Goal: Transaction & Acquisition: Purchase product/service

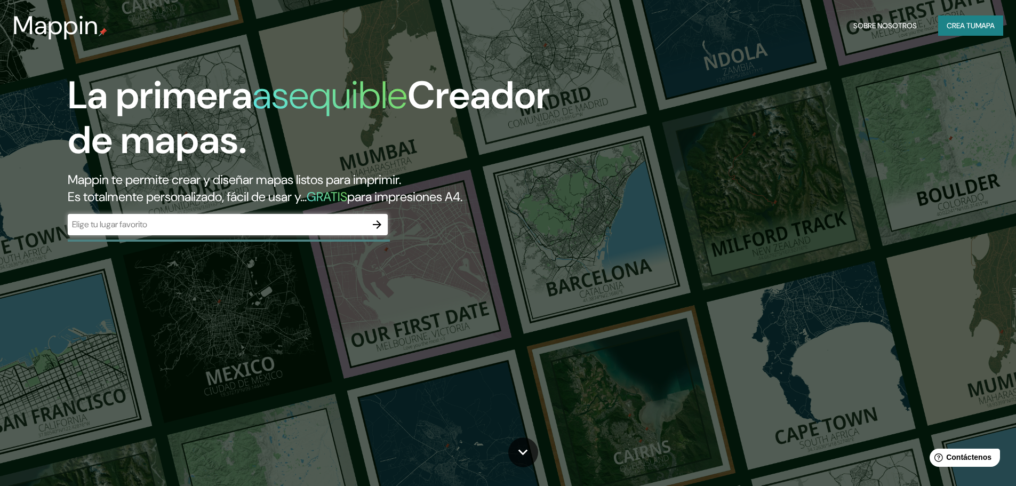
click at [157, 227] on input "text" at bounding box center [217, 224] width 299 height 12
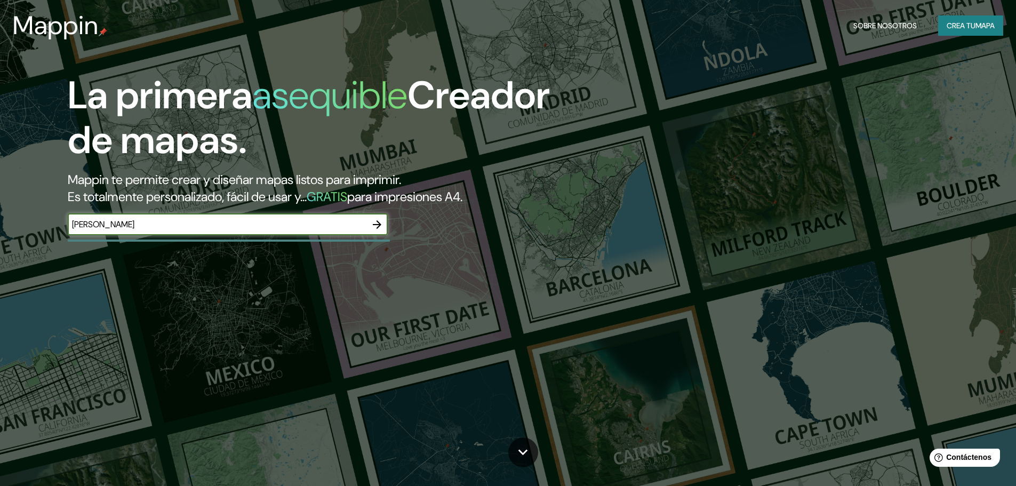
type input "[PERSON_NAME]"
click at [377, 221] on icon "button" at bounding box center [377, 224] width 9 height 9
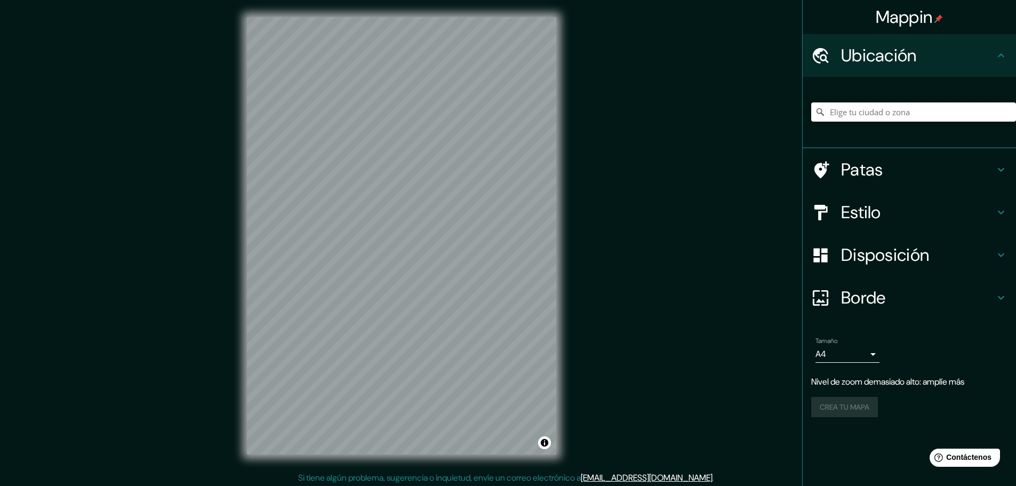
click at [928, 115] on input "Elige tu ciudad o zona" at bounding box center [913, 111] width 205 height 19
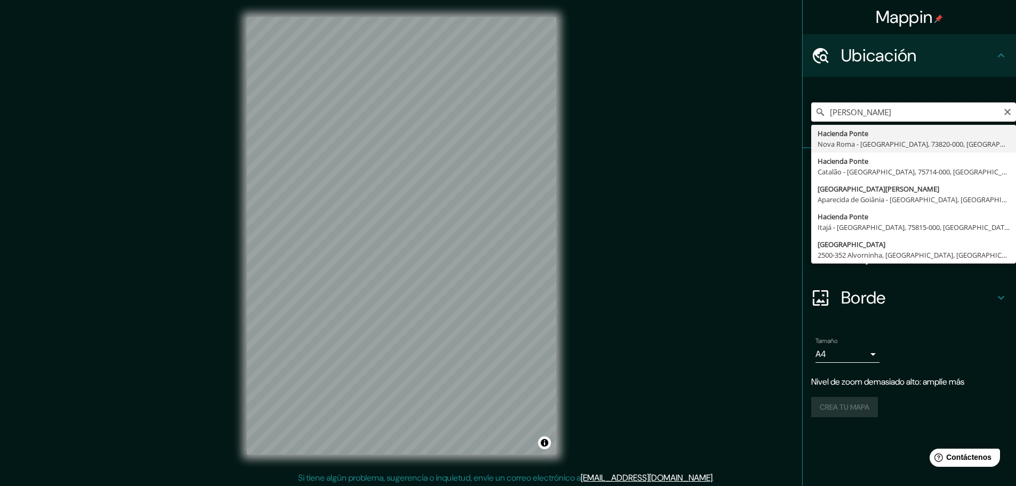
click at [883, 107] on input "[PERSON_NAME]" at bounding box center [913, 111] width 205 height 19
type input "m"
type input "[GEOGRAPHIC_DATA], provincia de [GEOGRAPHIC_DATA], [GEOGRAPHIC_DATA]"
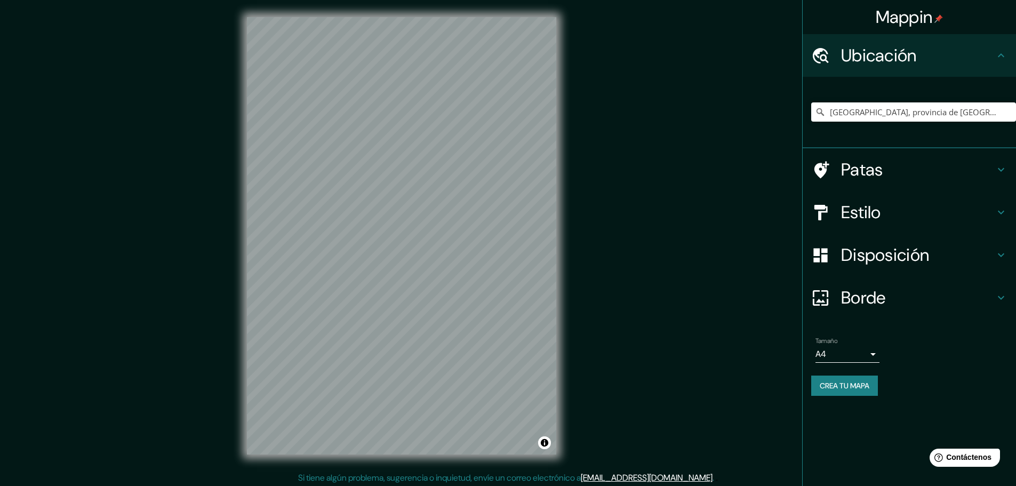
click at [891, 172] on h4 "Patas" at bounding box center [918, 169] width 154 height 21
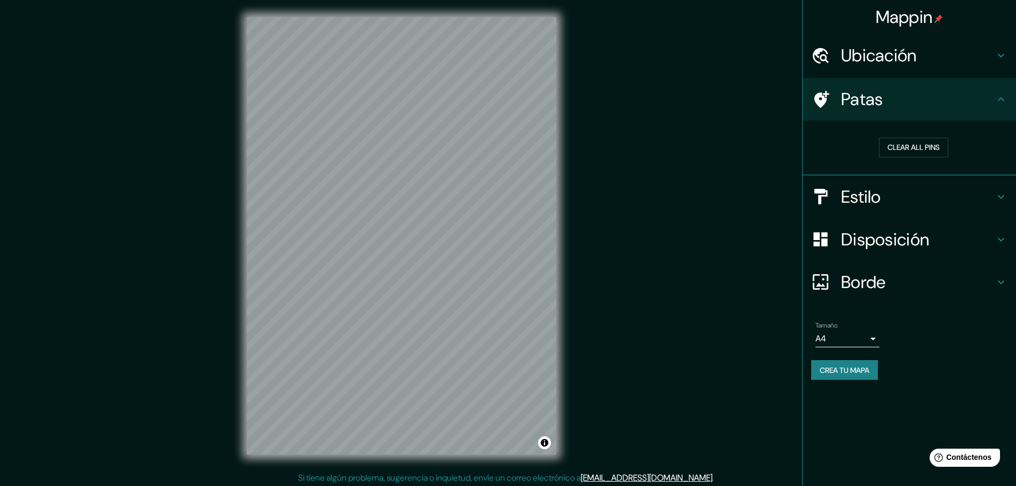
click at [962, 101] on h4 "Patas" at bounding box center [918, 98] width 154 height 21
click at [918, 242] on font "Disposición" at bounding box center [885, 239] width 88 height 22
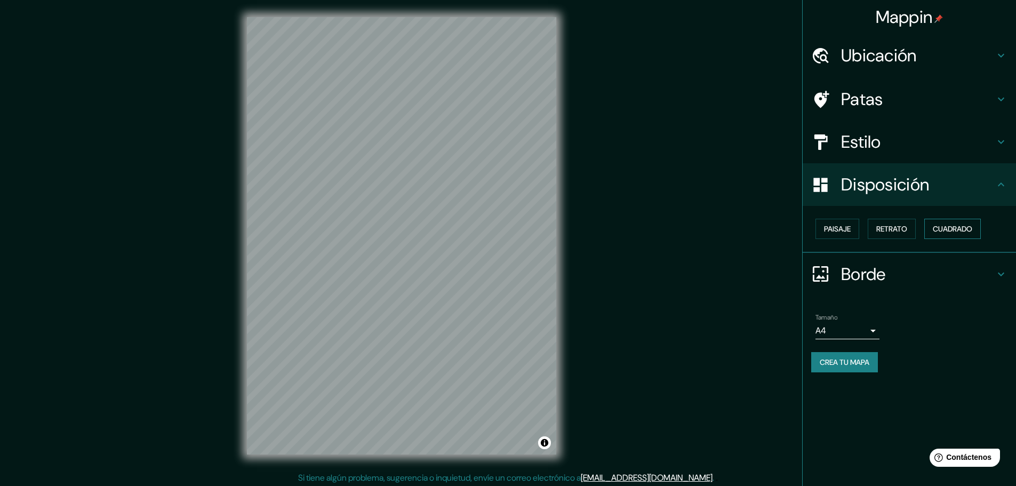
click at [949, 229] on font "Cuadrado" at bounding box center [951, 229] width 39 height 10
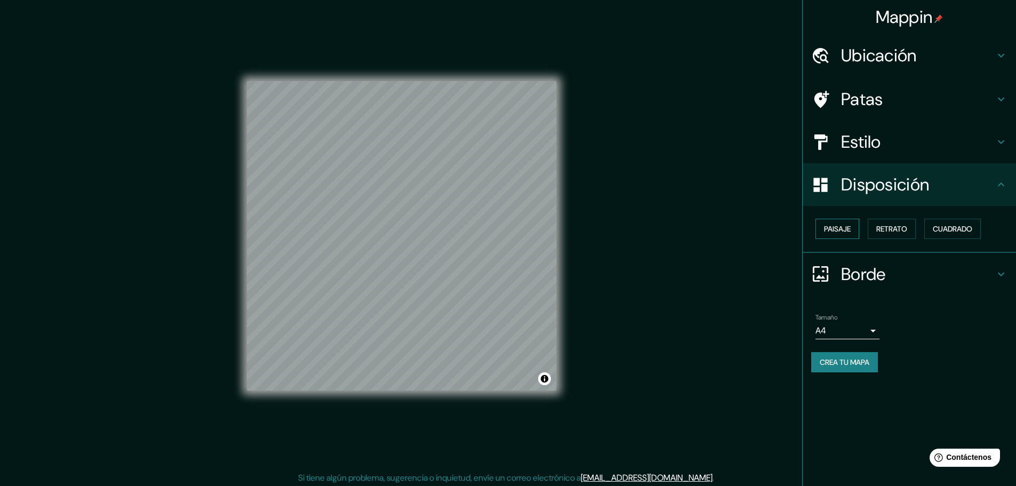
click at [843, 229] on font "Paisaje" at bounding box center [837, 229] width 27 height 10
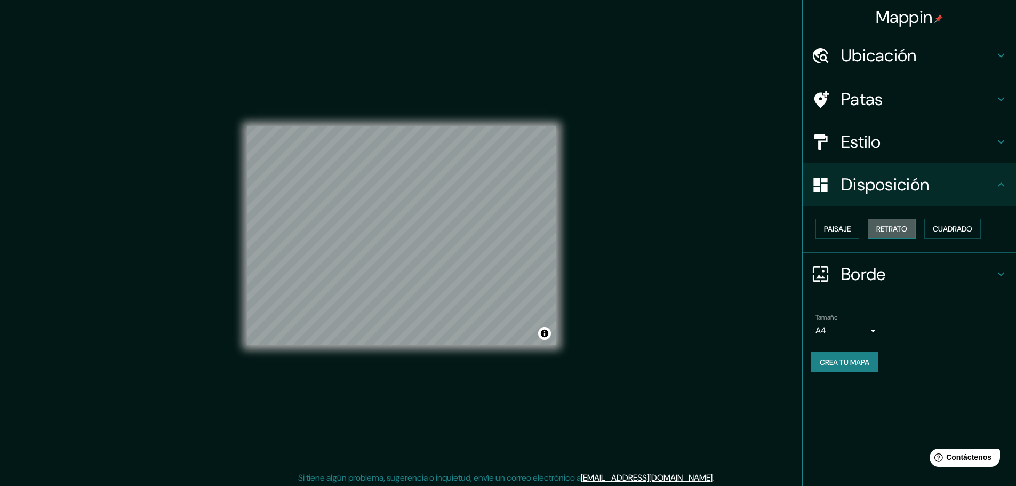
click at [896, 227] on font "Retrato" at bounding box center [891, 229] width 31 height 10
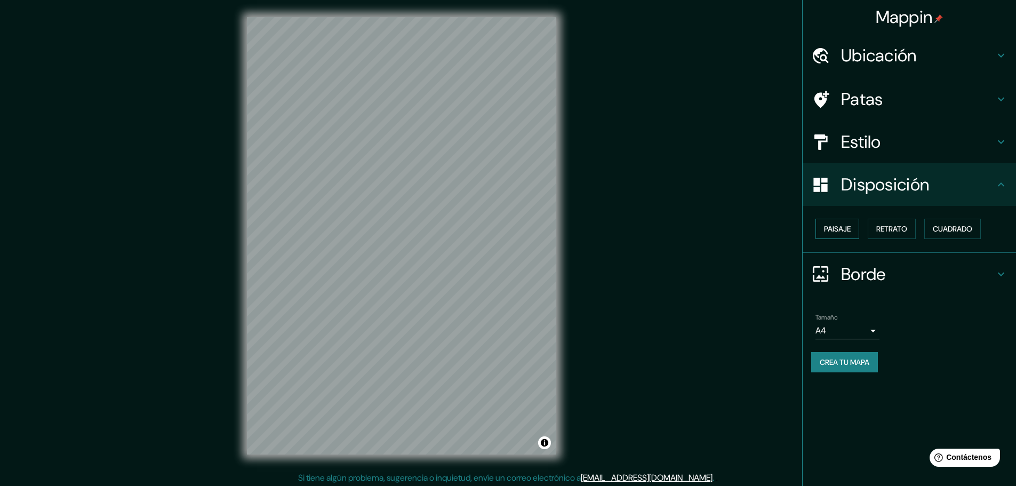
click at [843, 228] on font "Paisaje" at bounding box center [837, 229] width 27 height 10
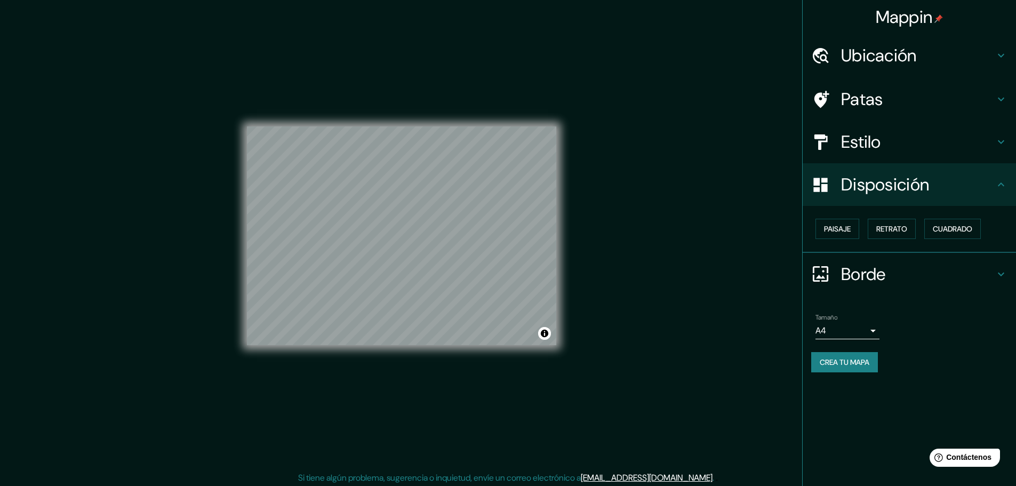
click at [868, 329] on body "Mappin Ubicación [GEOGRAPHIC_DATA], provincia de [GEOGRAPHIC_DATA], [GEOGRAPHIC…" at bounding box center [508, 243] width 1016 height 486
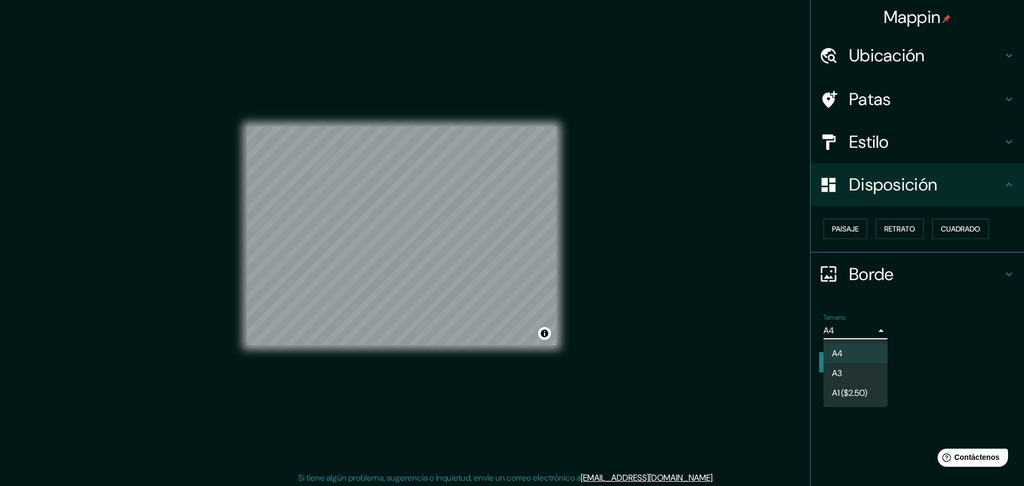
click at [876, 332] on div at bounding box center [512, 243] width 1024 height 486
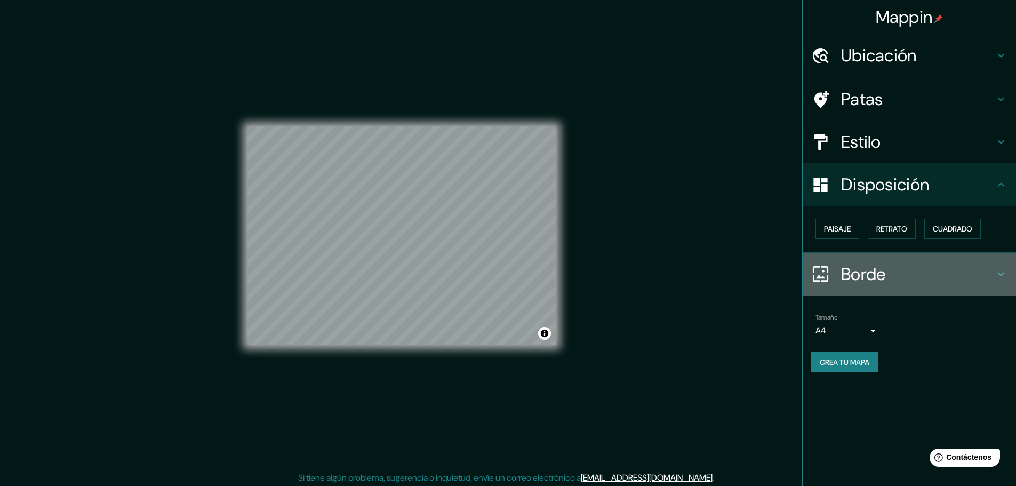
click at [925, 266] on h4 "Borde" at bounding box center [918, 273] width 154 height 21
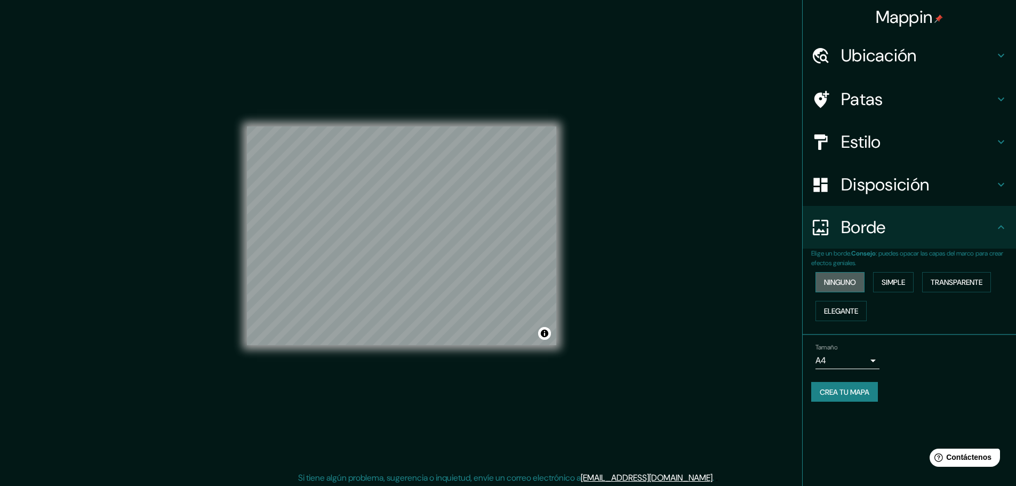
click at [853, 282] on font "Ninguno" at bounding box center [840, 282] width 32 height 10
click at [910, 286] on button "Simple" at bounding box center [893, 282] width 41 height 20
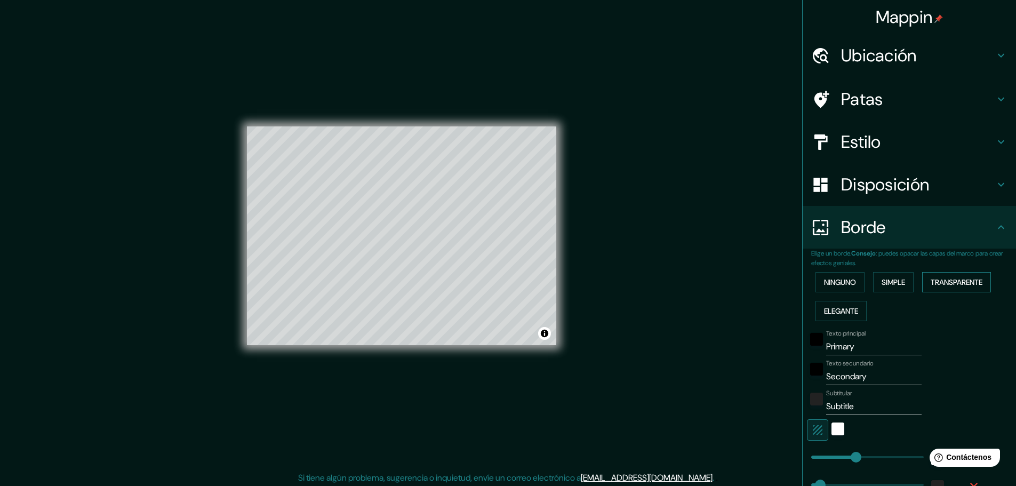
click at [946, 284] on font "Transparente" at bounding box center [956, 282] width 52 height 10
click at [846, 306] on font "Elegante" at bounding box center [841, 311] width 34 height 10
drag, startPoint x: 964, startPoint y: 281, endPoint x: 886, endPoint y: 284, distance: 77.9
click at [963, 281] on font "Transparente" at bounding box center [956, 282] width 52 height 10
click at [882, 285] on font "Simple" at bounding box center [892, 282] width 23 height 10
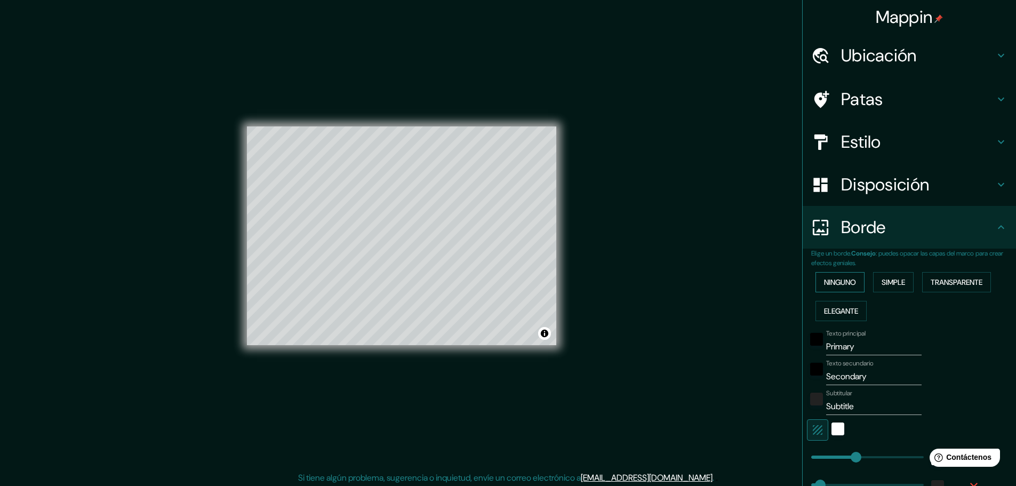
click at [841, 285] on font "Ninguno" at bounding box center [840, 282] width 32 height 10
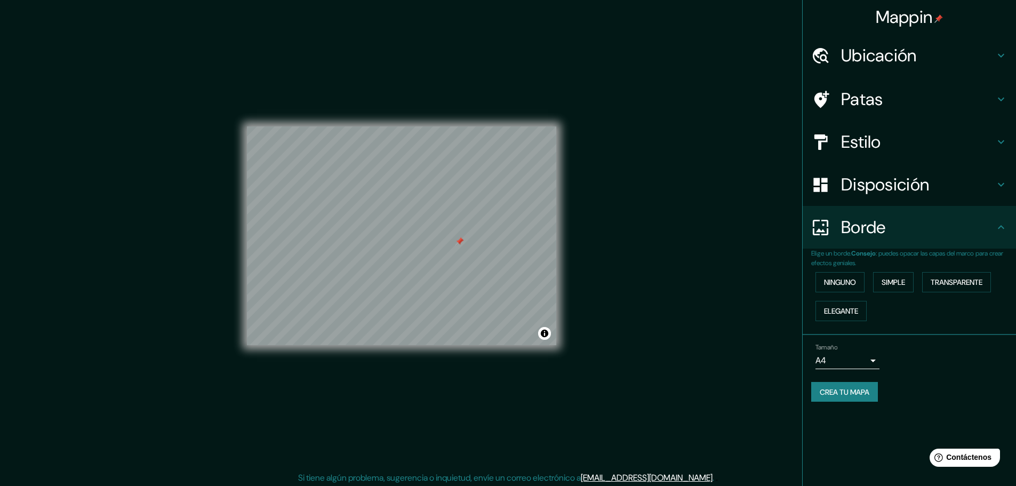
click at [461, 245] on div at bounding box center [459, 241] width 9 height 9
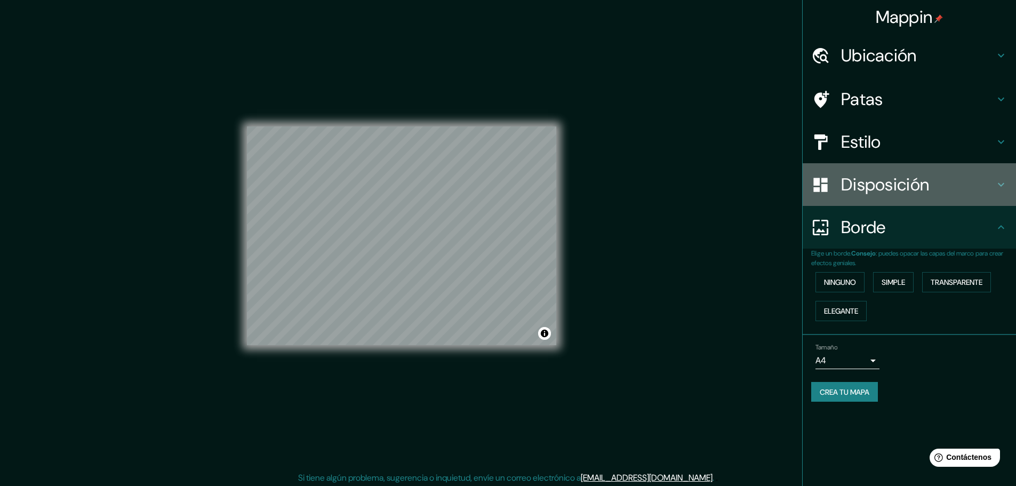
click at [937, 180] on h4 "Disposición" at bounding box center [918, 184] width 154 height 21
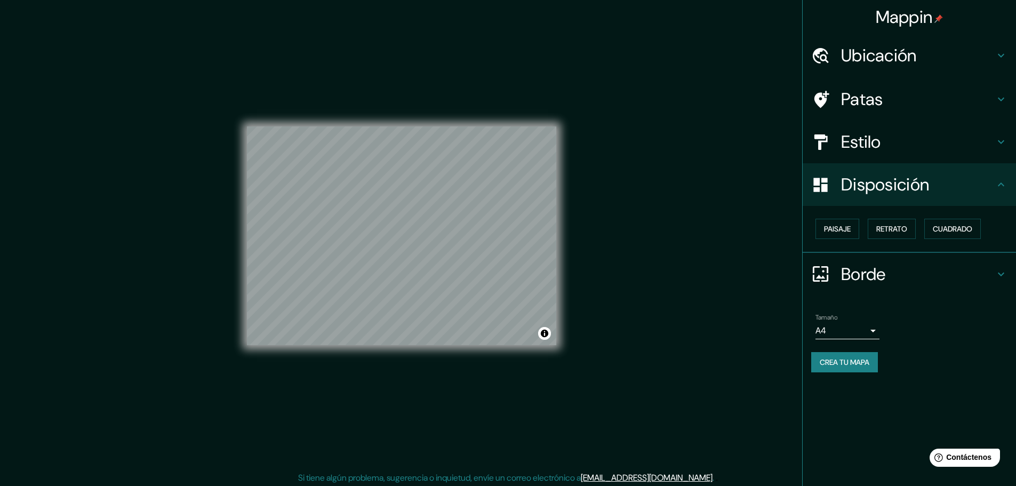
click at [937, 180] on h4 "Disposición" at bounding box center [918, 184] width 154 height 21
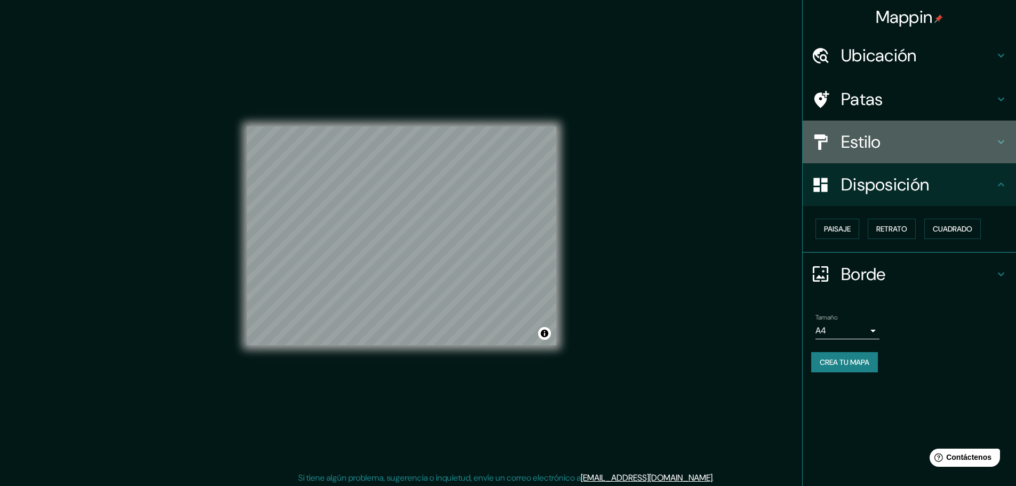
click at [943, 139] on h4 "Estilo" at bounding box center [918, 141] width 154 height 21
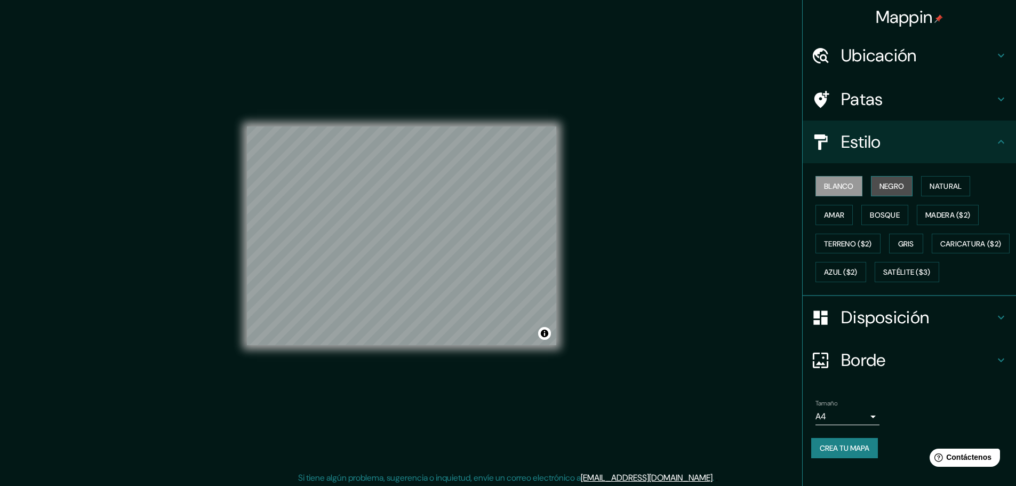
click at [893, 181] on font "Negro" at bounding box center [891, 186] width 25 height 14
click at [929, 185] on font "Natural" at bounding box center [945, 186] width 32 height 10
click at [831, 216] on font "Amar" at bounding box center [834, 215] width 20 height 10
click at [872, 214] on font "Bosque" at bounding box center [884, 215] width 30 height 10
click at [932, 217] on font "Madera ($2)" at bounding box center [947, 215] width 45 height 10
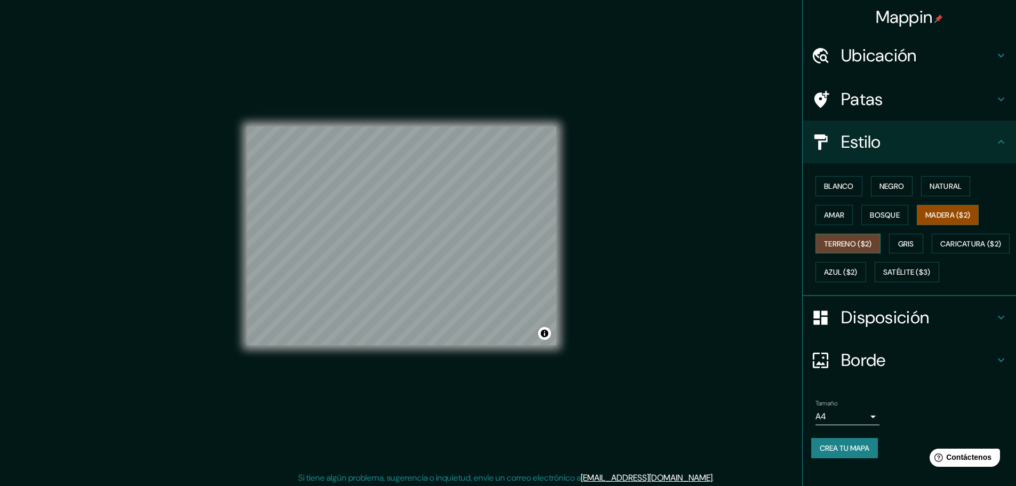
click at [834, 241] on font "Terreno ($2)" at bounding box center [848, 244] width 48 height 10
click at [902, 248] on font "Gris" at bounding box center [906, 244] width 16 height 10
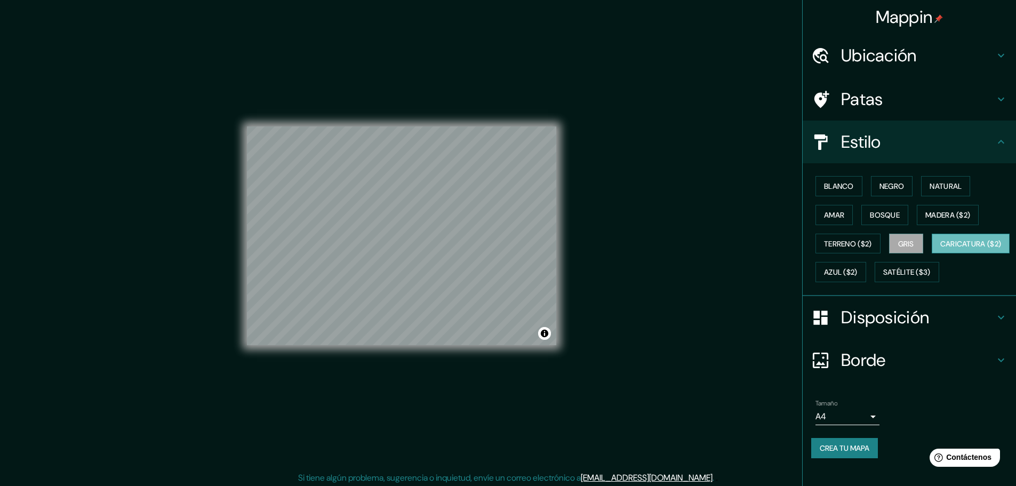
click at [940, 248] on font "Caricatura ($2)" at bounding box center [970, 244] width 61 height 10
click at [857, 275] on font "Azul ($2)" at bounding box center [841, 273] width 34 height 10
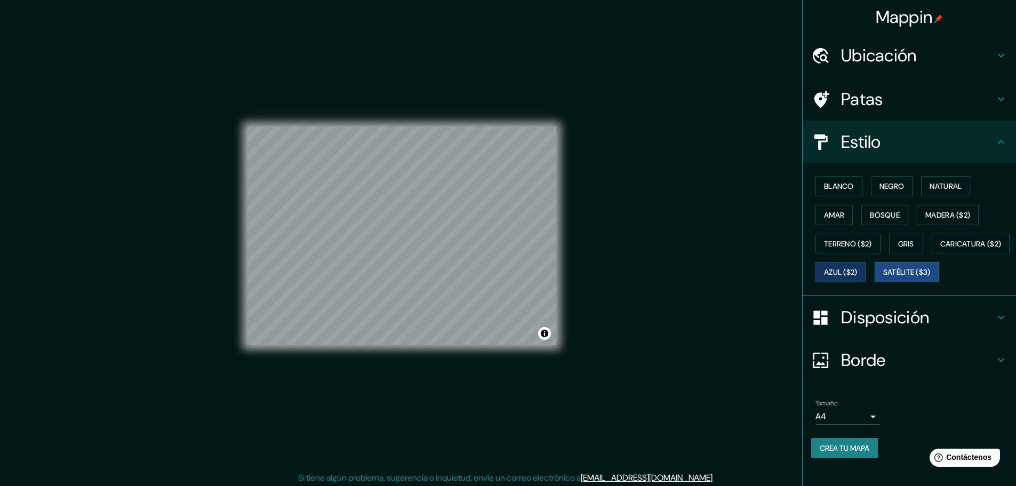
click at [883, 277] on font "Satélite ($3)" at bounding box center [906, 273] width 47 height 10
click at [887, 184] on font "Negro" at bounding box center [891, 186] width 25 height 10
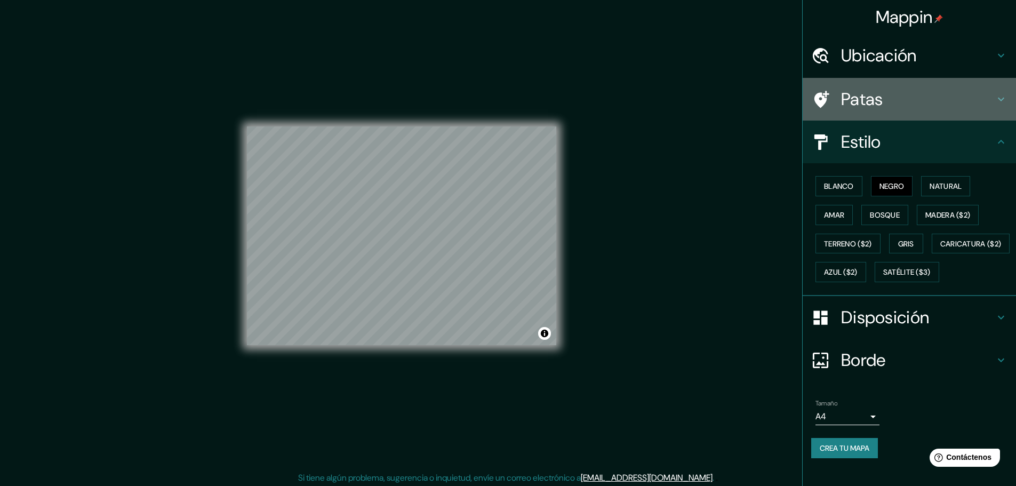
click at [919, 108] on h4 "Patas" at bounding box center [918, 98] width 154 height 21
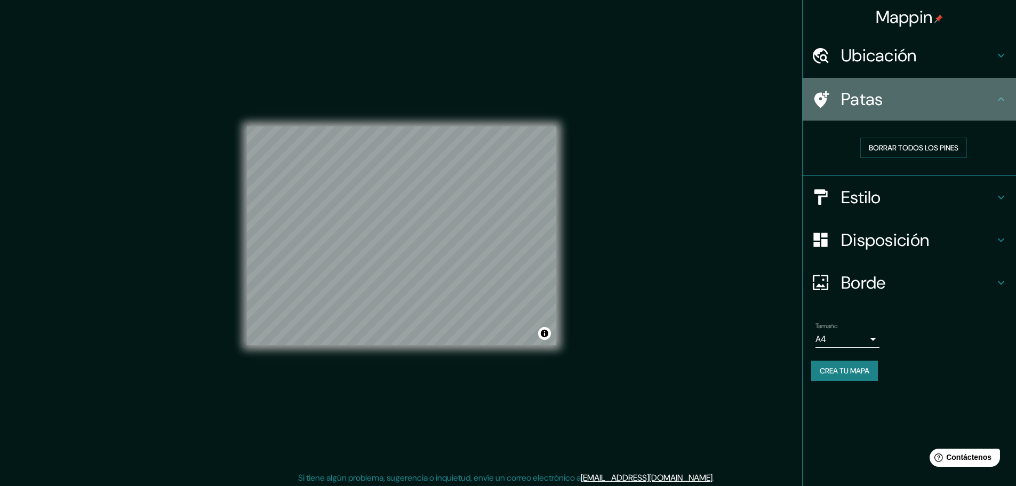
click at [937, 100] on h4 "Patas" at bounding box center [918, 98] width 154 height 21
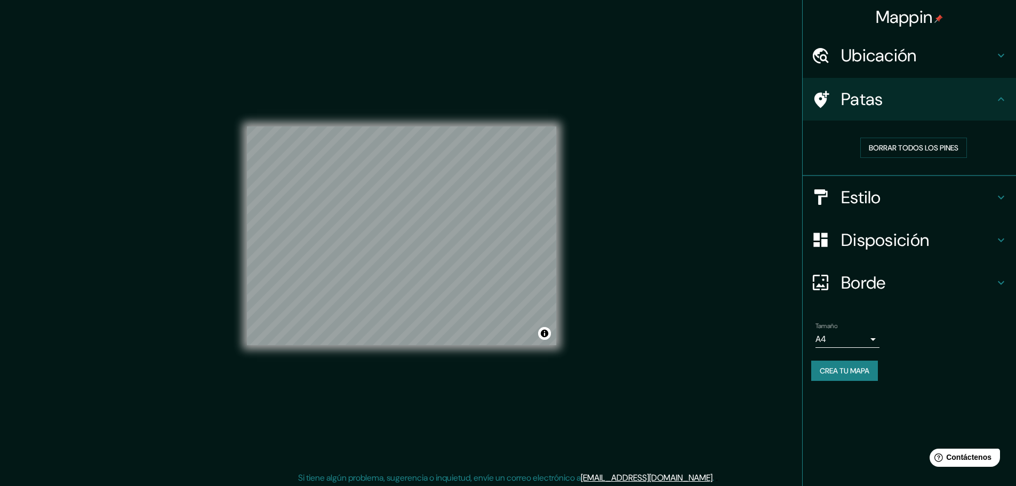
click at [1003, 97] on icon at bounding box center [1000, 99] width 13 height 13
click at [996, 58] on icon at bounding box center [1000, 55] width 13 height 13
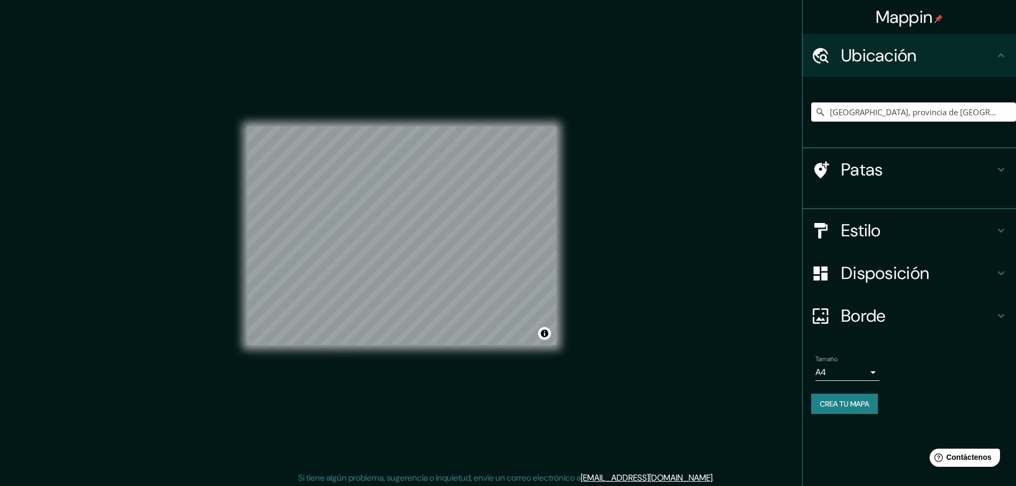
click at [996, 58] on icon at bounding box center [1000, 55] width 13 height 13
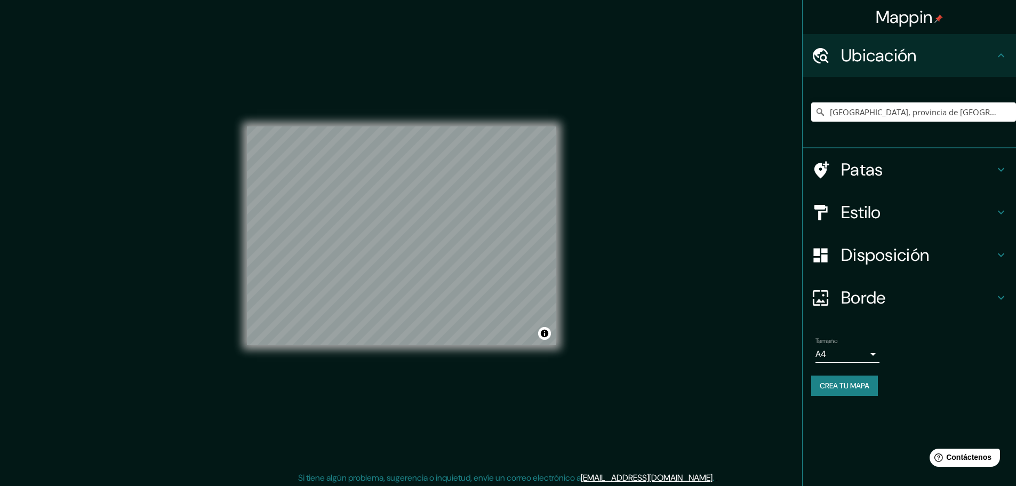
click at [941, 216] on h4 "Estilo" at bounding box center [918, 212] width 154 height 21
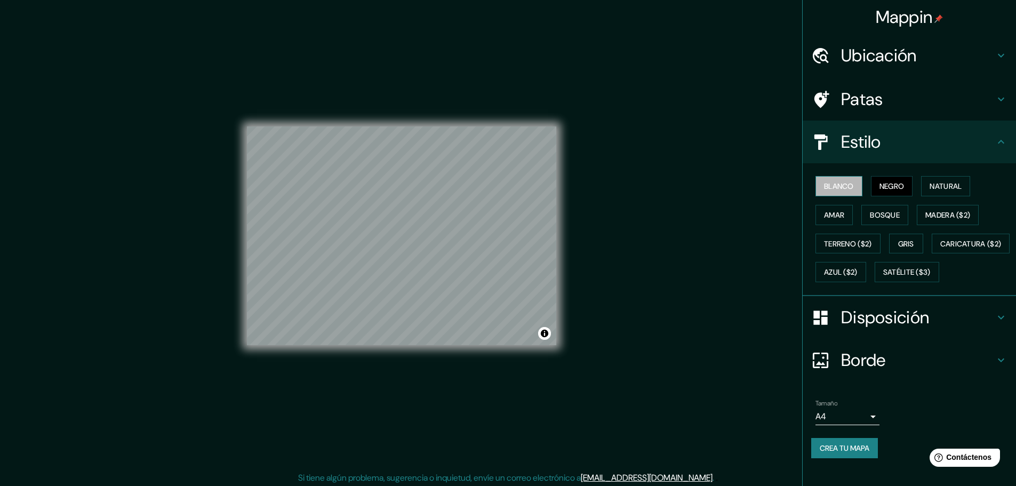
click at [841, 179] on font "Blanco" at bounding box center [839, 186] width 30 height 14
click at [883, 187] on font "Negro" at bounding box center [891, 186] width 25 height 10
click at [929, 181] on font "Natural" at bounding box center [945, 186] width 32 height 14
click at [545, 334] on button "Activar o desactivar atribución" at bounding box center [544, 333] width 13 height 13
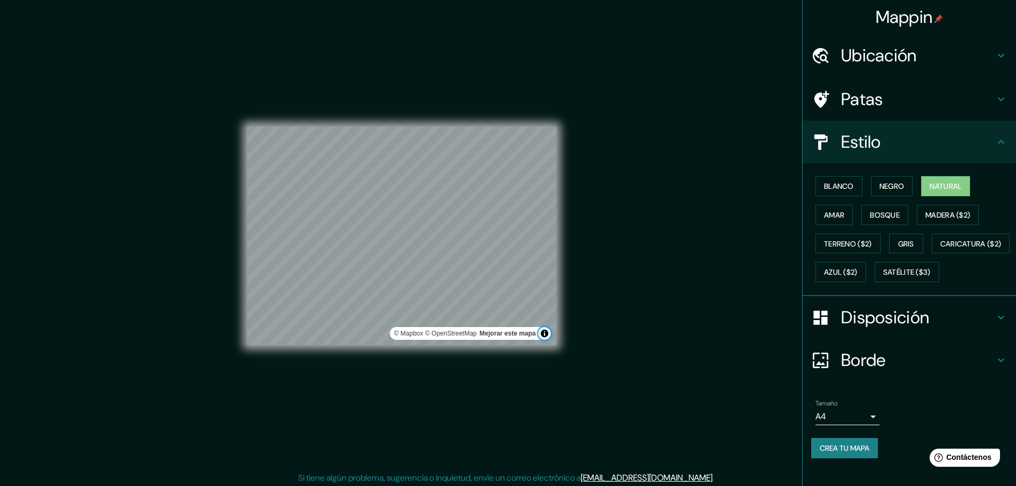
click at [545, 334] on button "Activar o desactivar atribución" at bounding box center [544, 333] width 13 height 13
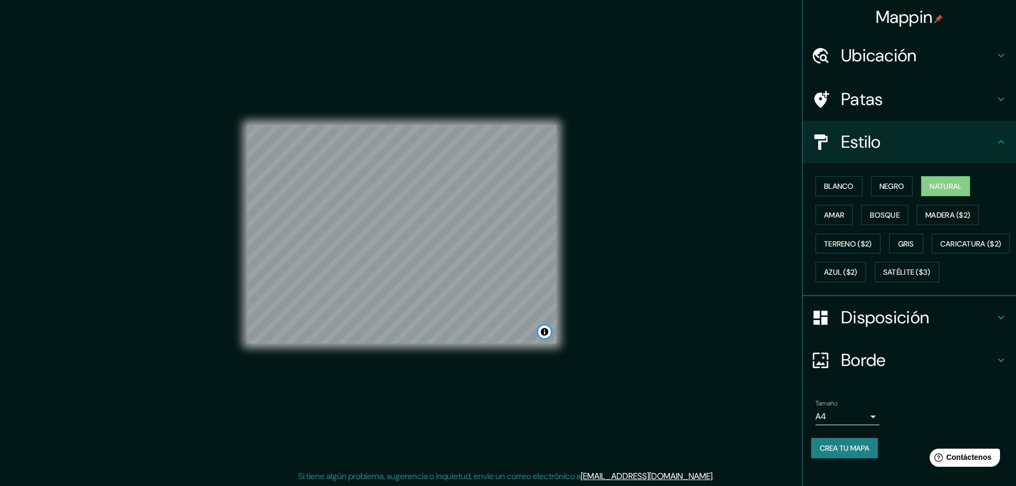
scroll to position [3, 0]
click at [954, 328] on h4 "Disposición" at bounding box center [918, 317] width 154 height 21
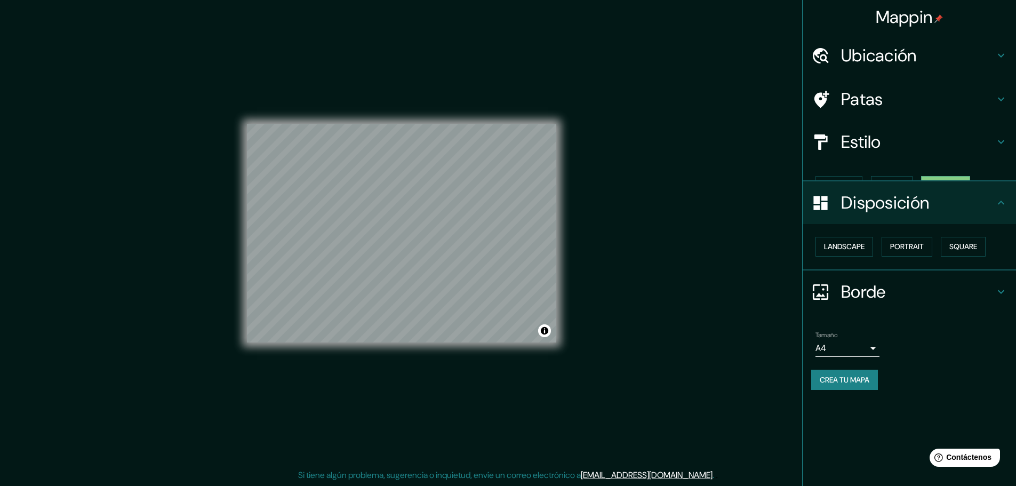
scroll to position [0, 0]
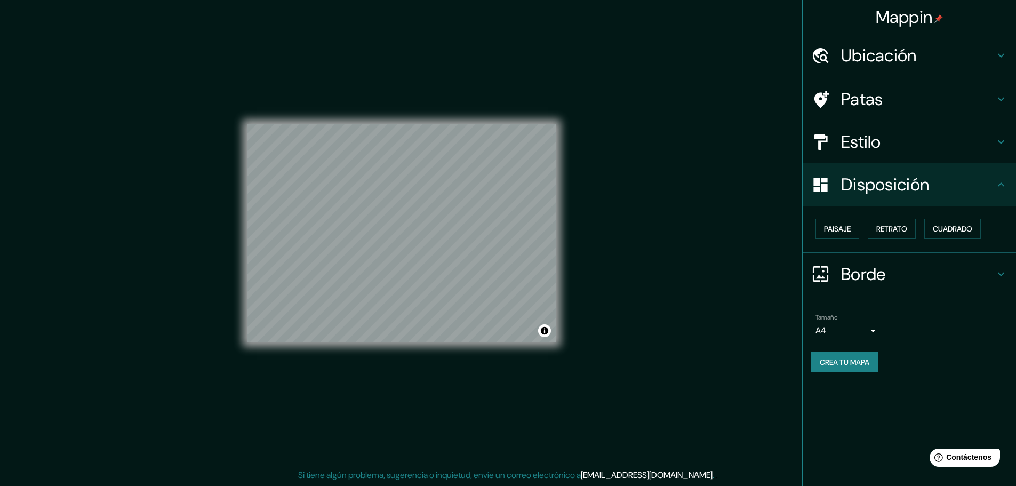
click at [986, 189] on h4 "Disposición" at bounding box center [918, 184] width 154 height 21
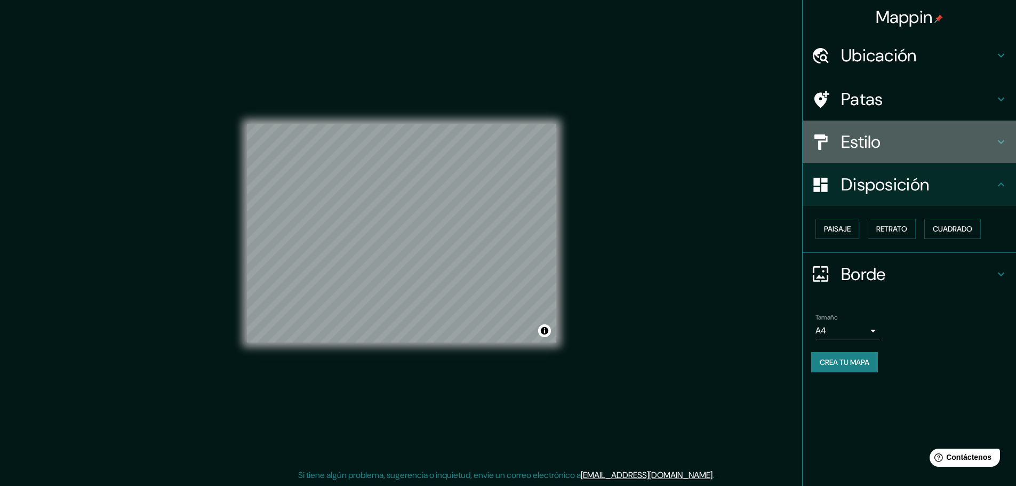
click at [862, 139] on font "Estilo" at bounding box center [861, 142] width 40 height 22
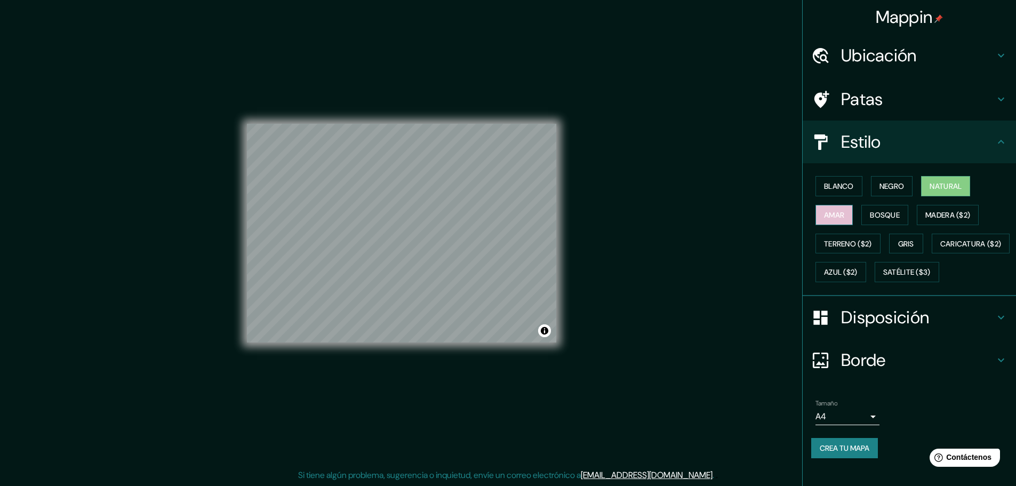
click at [830, 220] on font "Amar" at bounding box center [834, 215] width 20 height 14
click at [838, 239] on font "Terreno ($2)" at bounding box center [848, 244] width 48 height 10
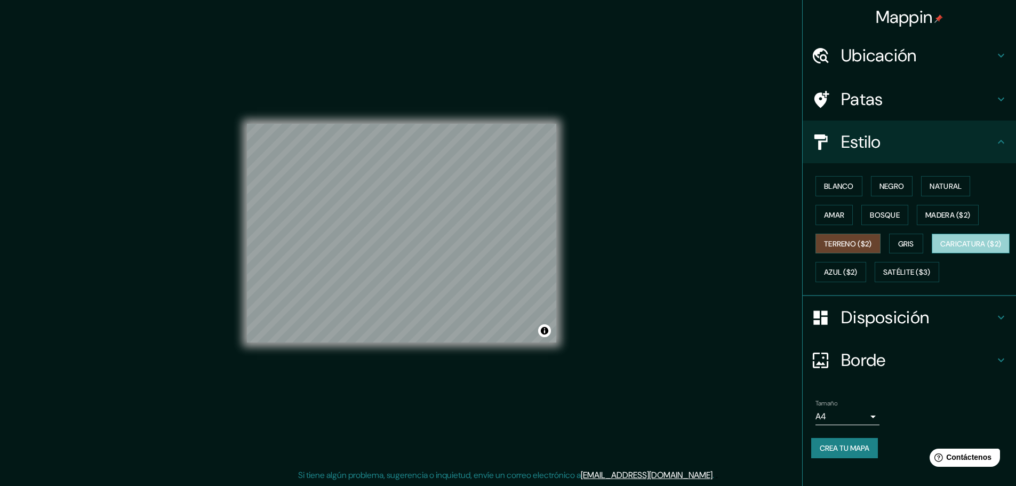
click at [940, 248] on font "Caricatura ($2)" at bounding box center [970, 244] width 61 height 10
click at [855, 286] on div "Blanco Negro Natural Amar Bosque Madera ($2) Terreno ($2) Gris Caricatura ($2) …" at bounding box center [913, 229] width 205 height 115
click at [883, 277] on font "Satélite ($3)" at bounding box center [906, 273] width 47 height 10
